Goal: Find specific page/section

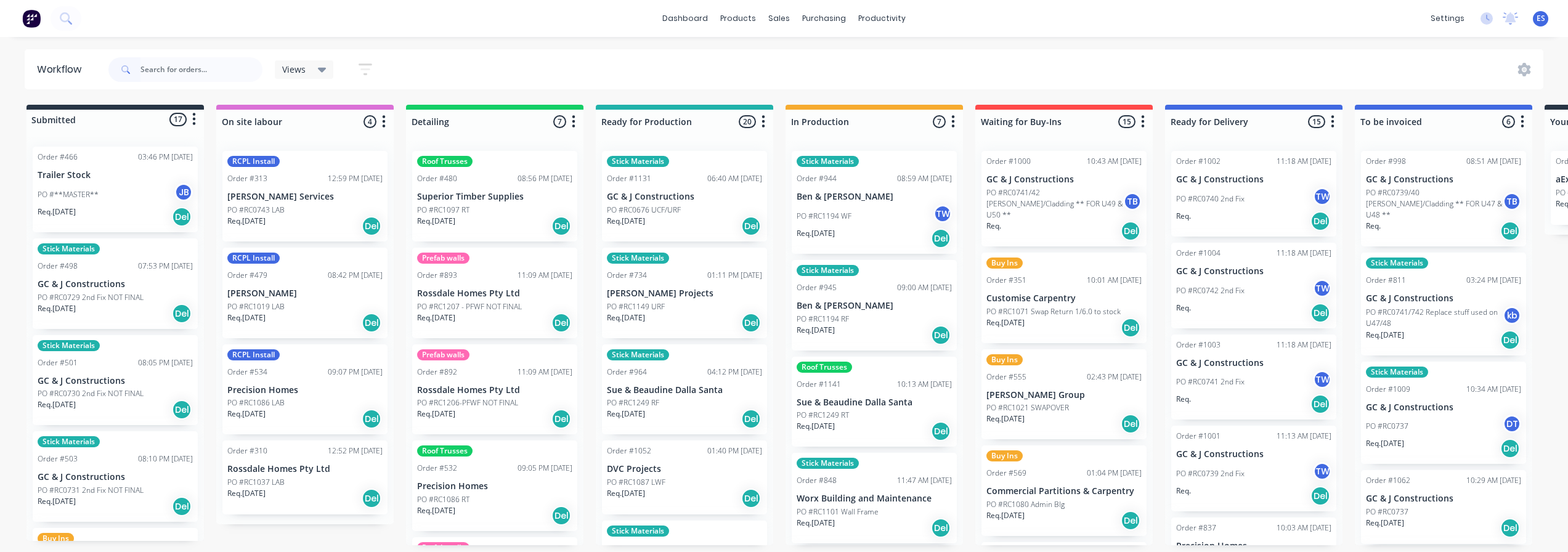
click at [896, 329] on div "Req. [DATE] Del" at bounding box center [874, 335] width 155 height 21
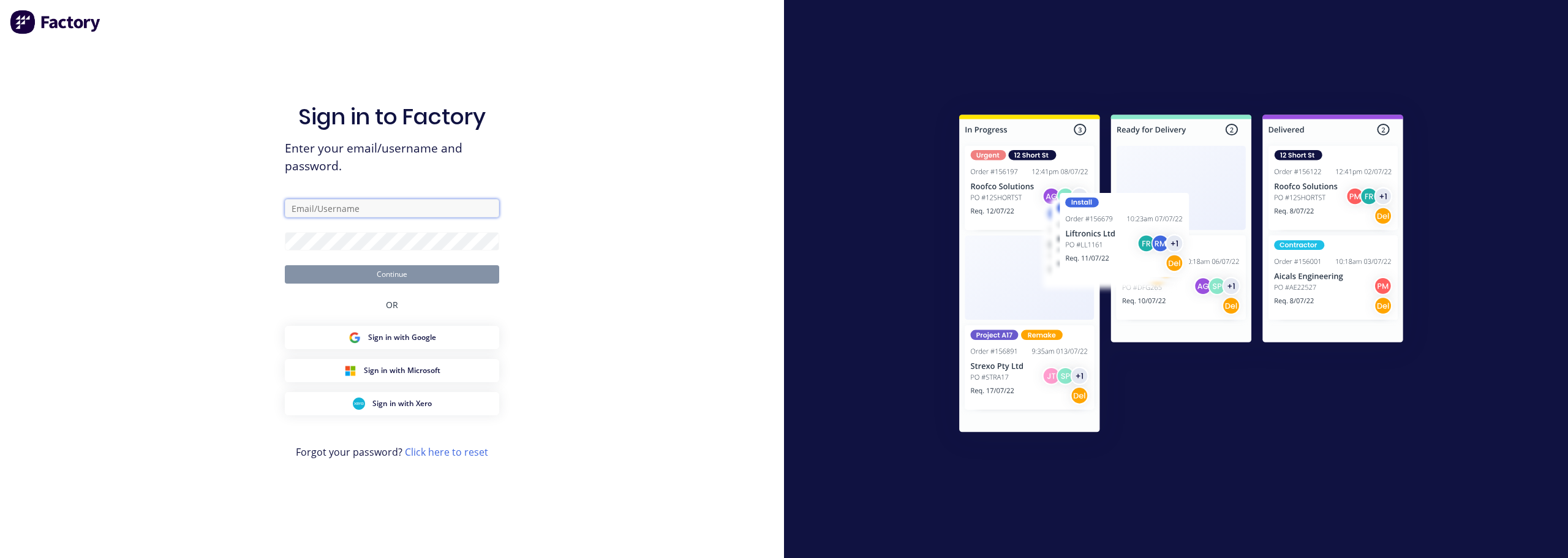
type input "[PERSON_NAME][EMAIL_ADDRESS][PERSON_NAME][DOMAIN_NAME]"
click at [450, 269] on button "Continue" at bounding box center [392, 274] width 215 height 19
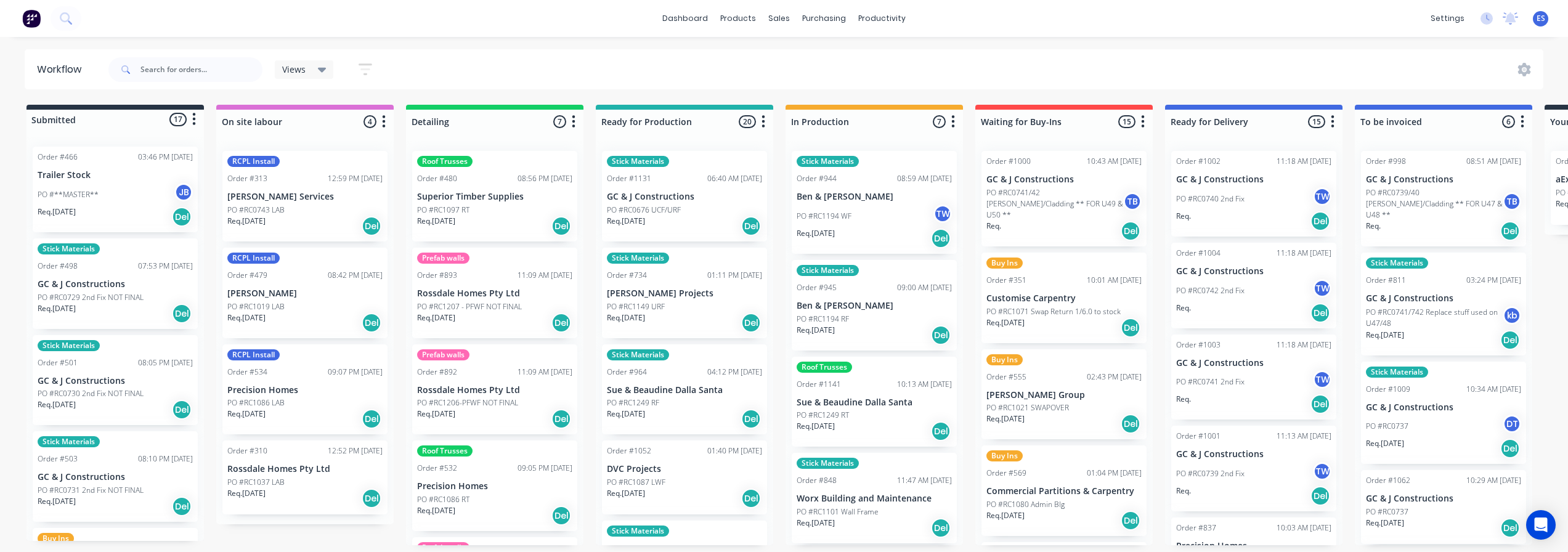
click at [907, 327] on div "Req. [DATE] Del" at bounding box center [874, 335] width 155 height 21
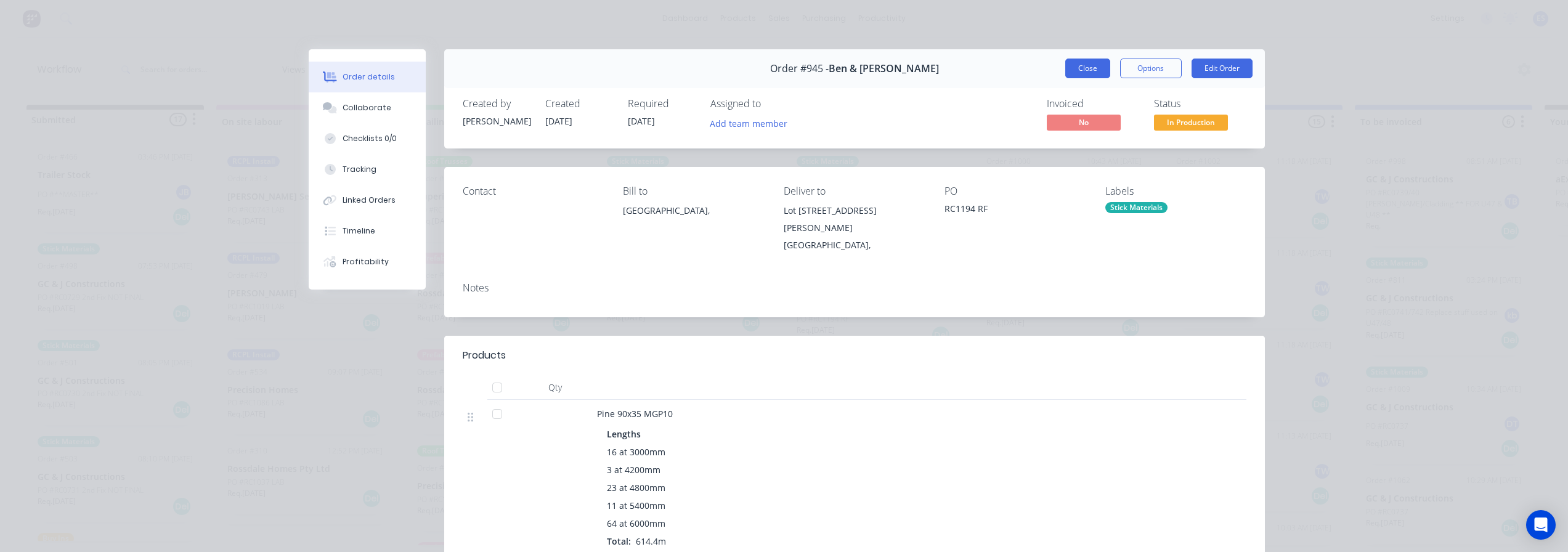
click at [1103, 74] on button "Close" at bounding box center [1087, 68] width 45 height 19
